Goal: Information Seeking & Learning: Check status

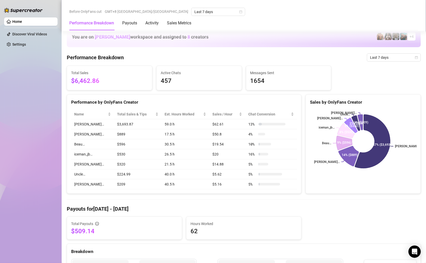
scroll to position [148, 0]
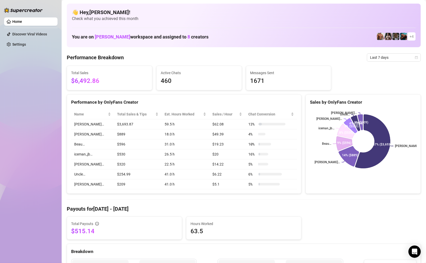
click at [394, 54] on span "Last 7 days" at bounding box center [394, 58] width 48 height 8
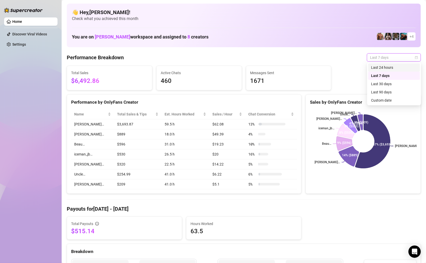
click at [374, 69] on div "Last 24 hours" at bounding box center [394, 68] width 46 height 6
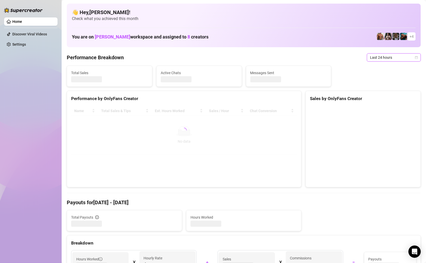
click at [344, 94] on div "Sales by OnlyFans Creator" at bounding box center [363, 96] width 115 height 11
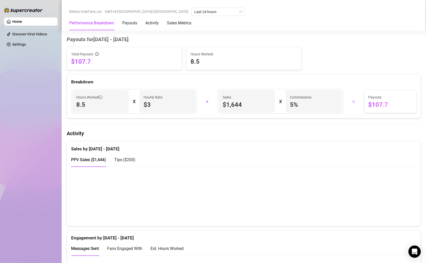
scroll to position [232, 0]
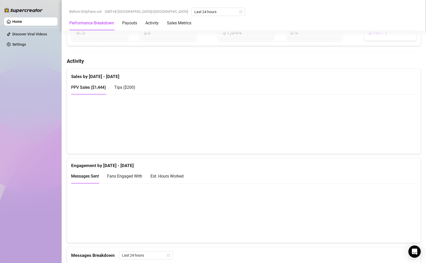
click at [124, 85] on span "Tips ( $200 )" at bounding box center [124, 87] width 21 height 5
click at [94, 87] on span "PPV Sales ( $1,444 )" at bounding box center [88, 87] width 35 height 5
click at [133, 87] on span "Tips ( $200 )" at bounding box center [124, 87] width 21 height 5
